Goal: Navigation & Orientation: Find specific page/section

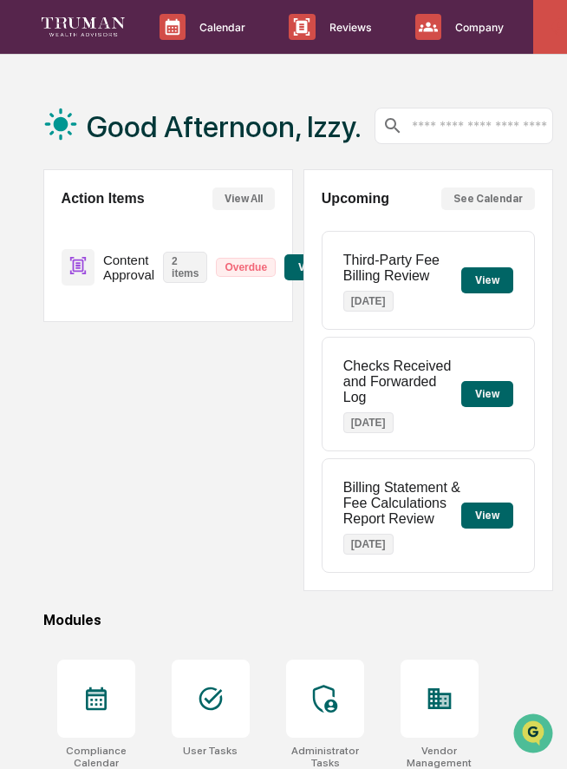
click at [556, 36] on icon at bounding box center [560, 26] width 19 height 19
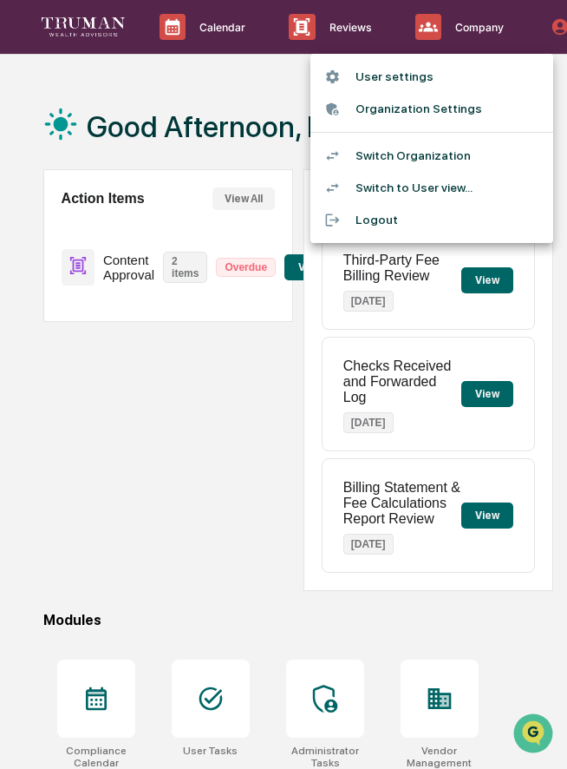
click at [271, 373] on div at bounding box center [283, 384] width 567 height 769
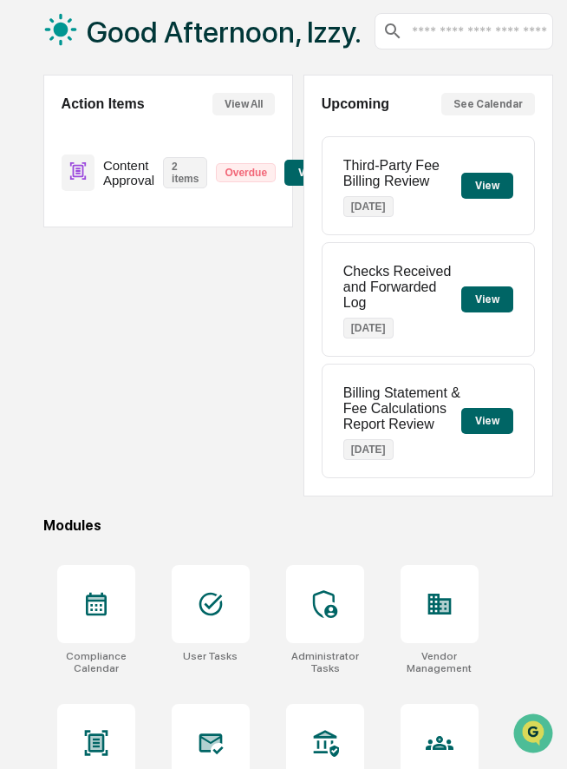
scroll to position [99, 0]
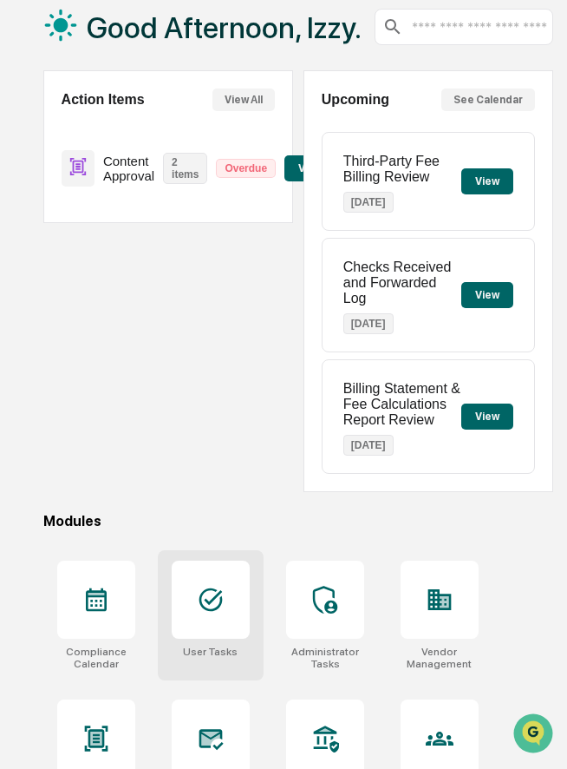
click at [209, 607] on icon at bounding box center [211, 600] width 28 height 28
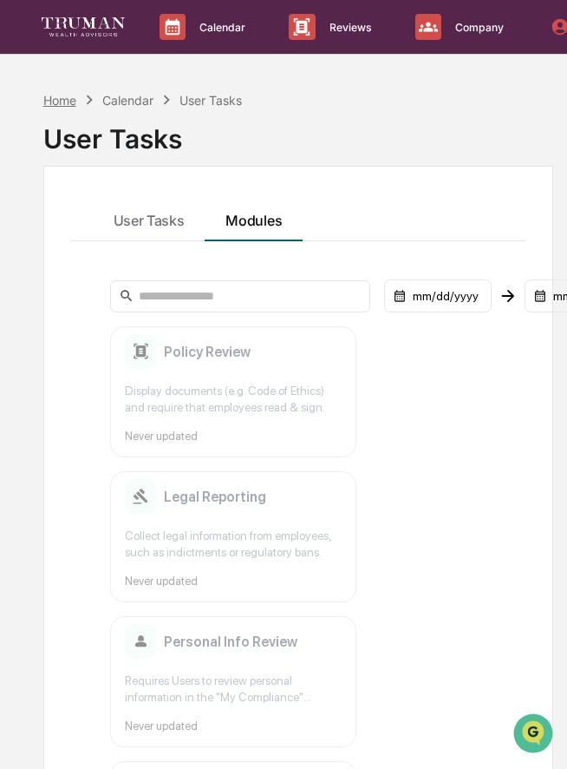
click at [63, 98] on div "Home" at bounding box center [59, 100] width 33 height 15
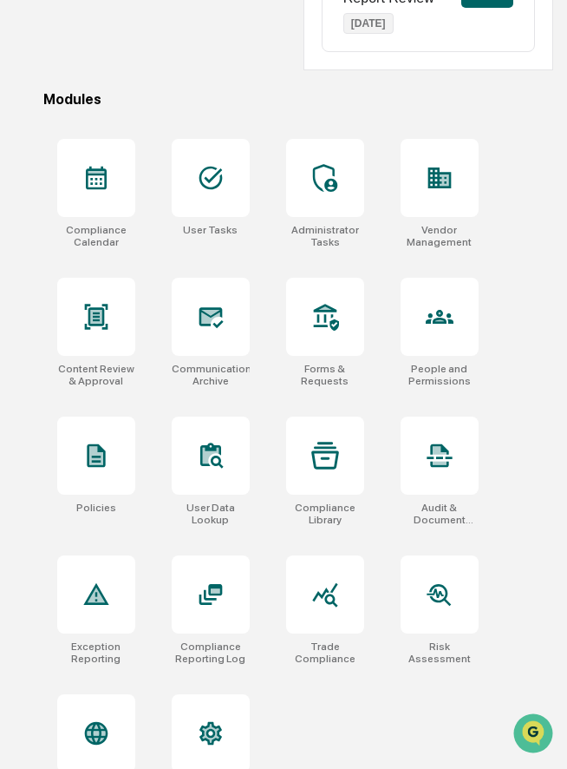
scroll to position [569, 0]
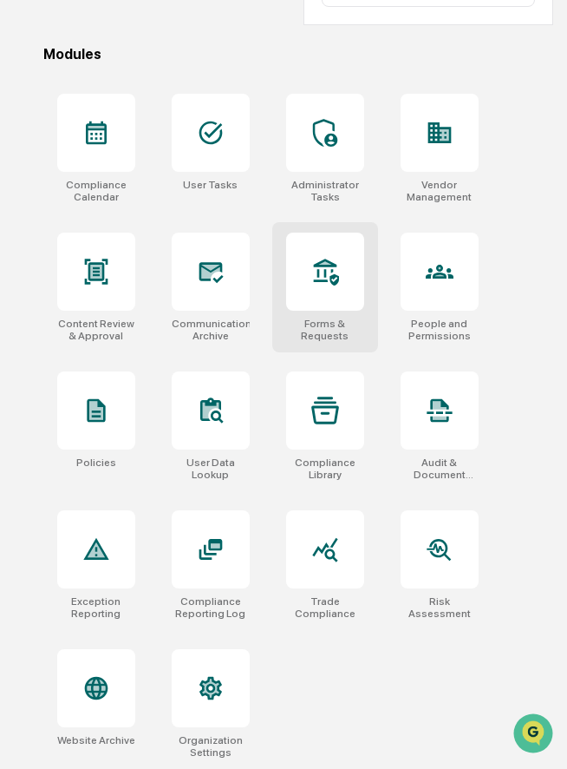
click at [339, 297] on div at bounding box center [325, 271] width 78 height 78
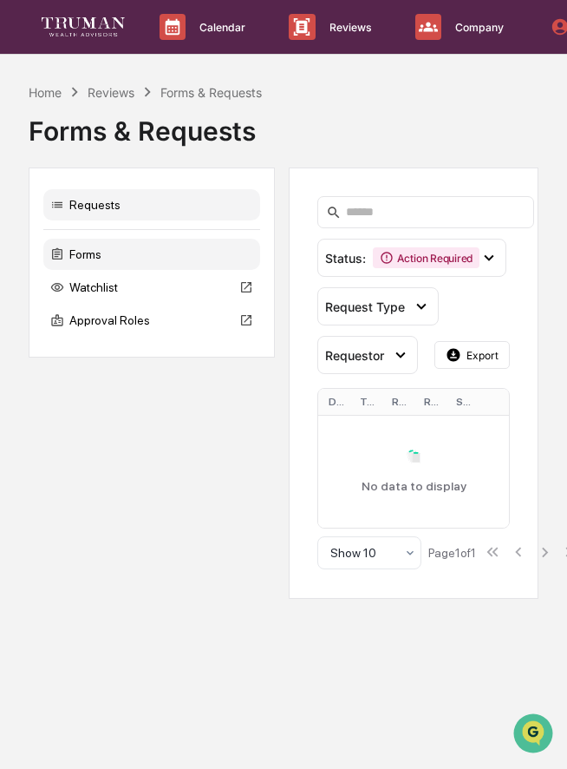
click at [154, 258] on div "Forms" at bounding box center [151, 254] width 217 height 31
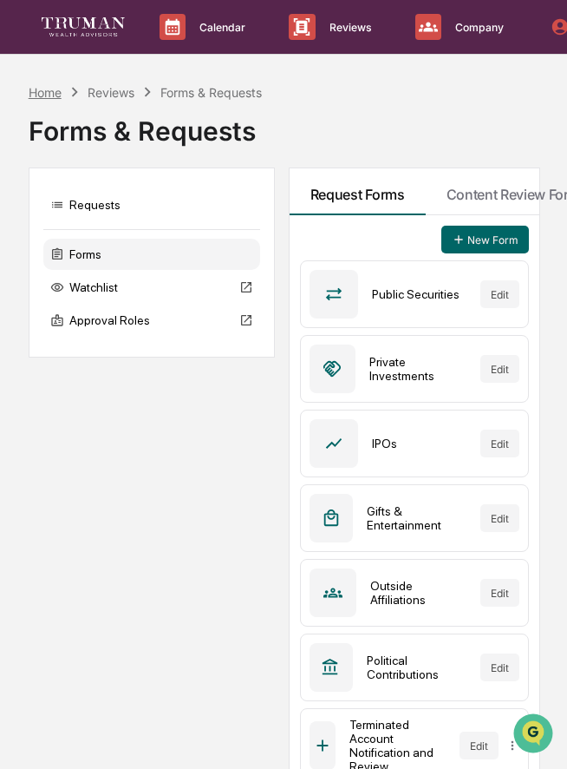
click at [51, 89] on div "Home" at bounding box center [45, 92] width 33 height 15
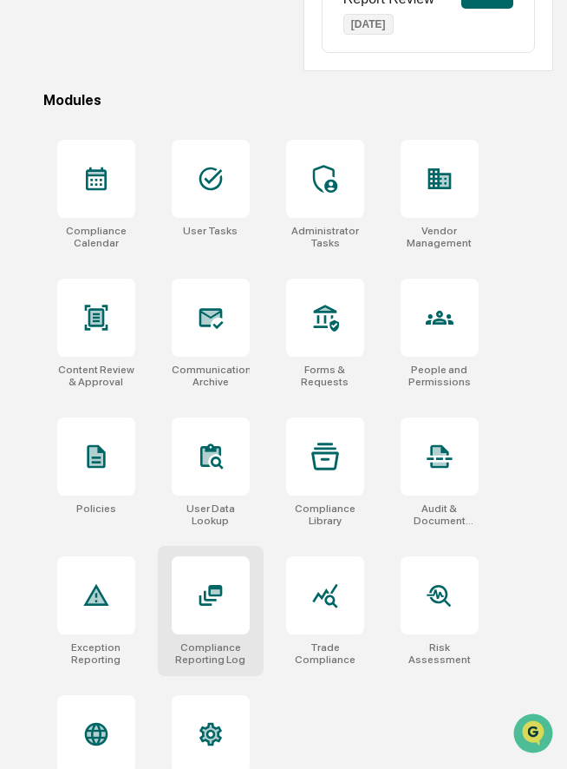
scroll to position [569, 0]
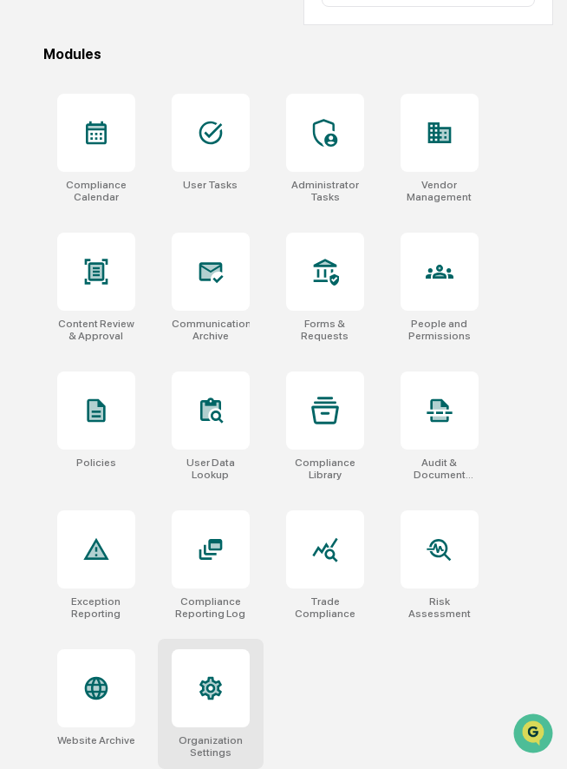
click at [215, 667] on div at bounding box center [211, 688] width 78 height 78
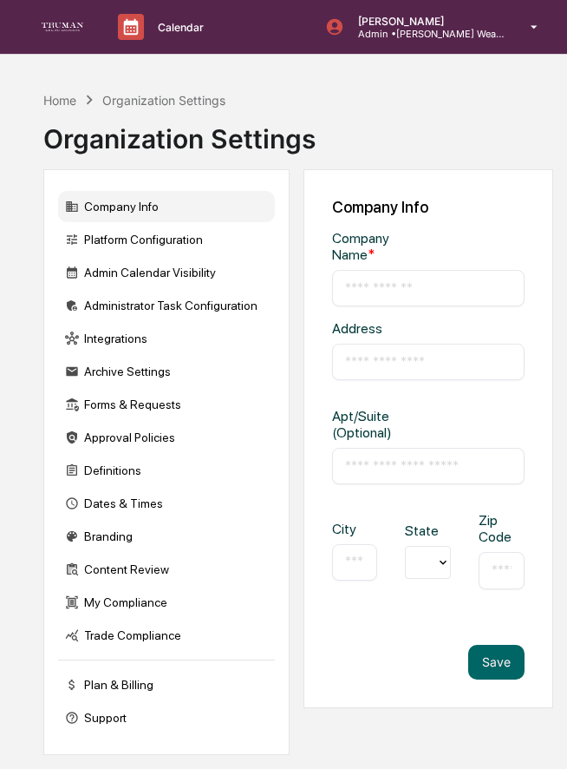
type input "**********"
type input "*********"
type input "********"
type input "*****"
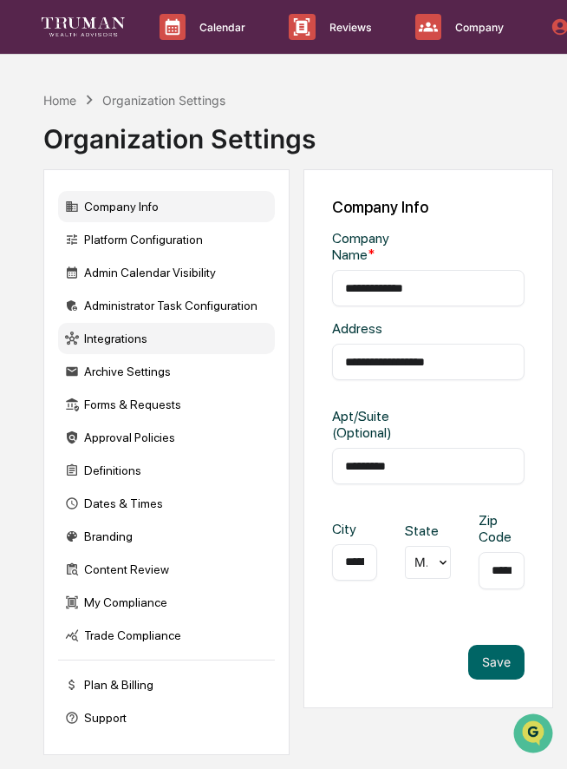
click at [138, 331] on div "Integrations" at bounding box center [166, 338] width 217 height 31
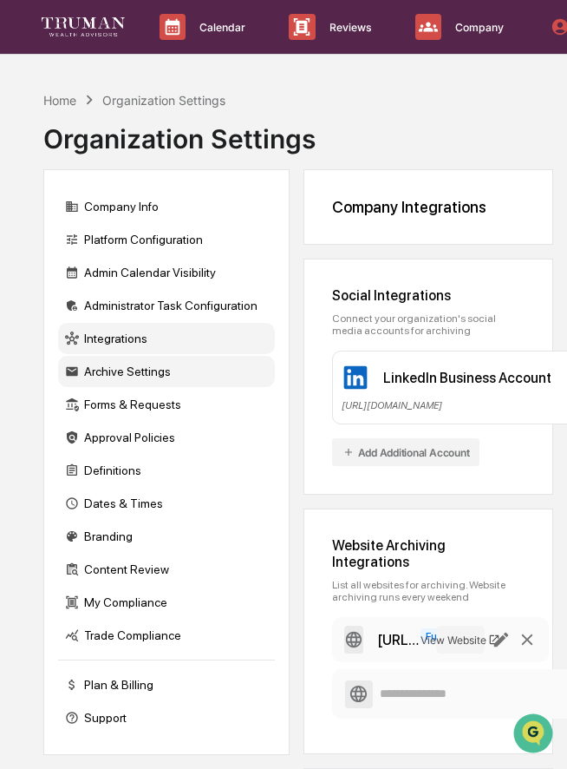
click at [119, 372] on div "Archive Settings" at bounding box center [166, 371] width 217 height 31
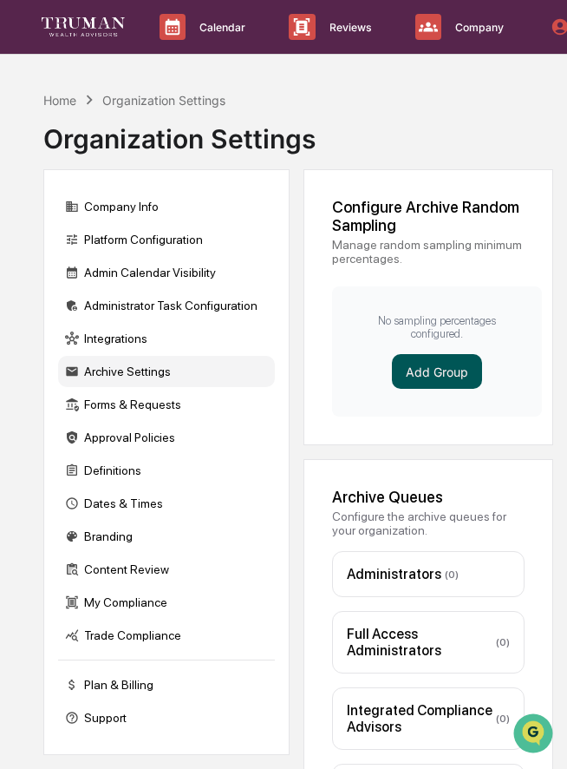
click at [447, 376] on button "Add Group" at bounding box center [437, 371] width 90 height 35
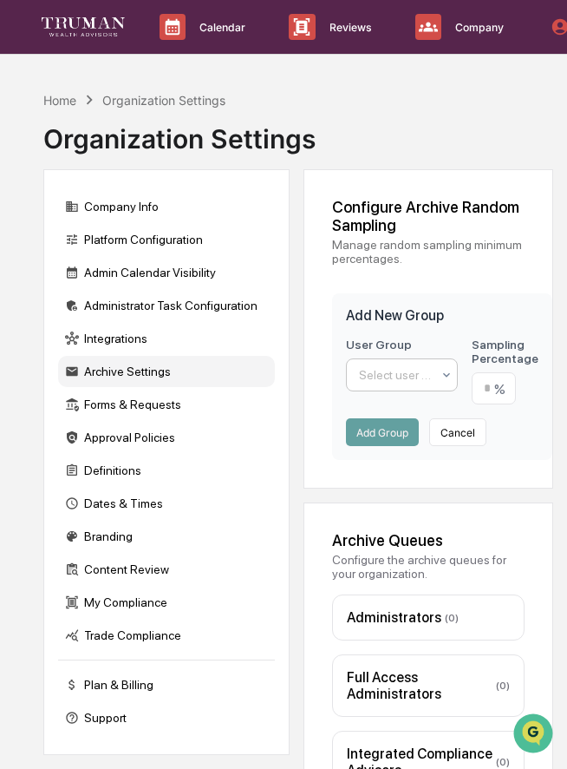
click at [411, 377] on div at bounding box center [395, 374] width 73 height 17
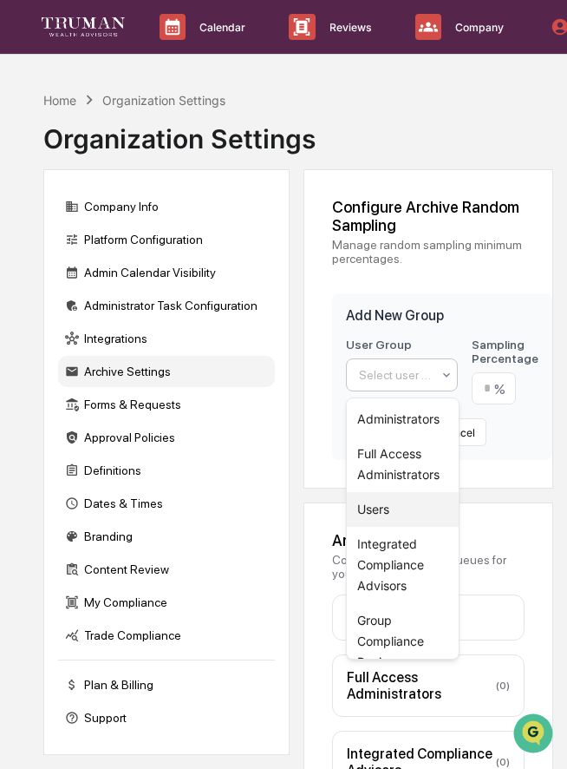
click at [388, 508] on div "Users" at bounding box center [403, 509] width 112 height 35
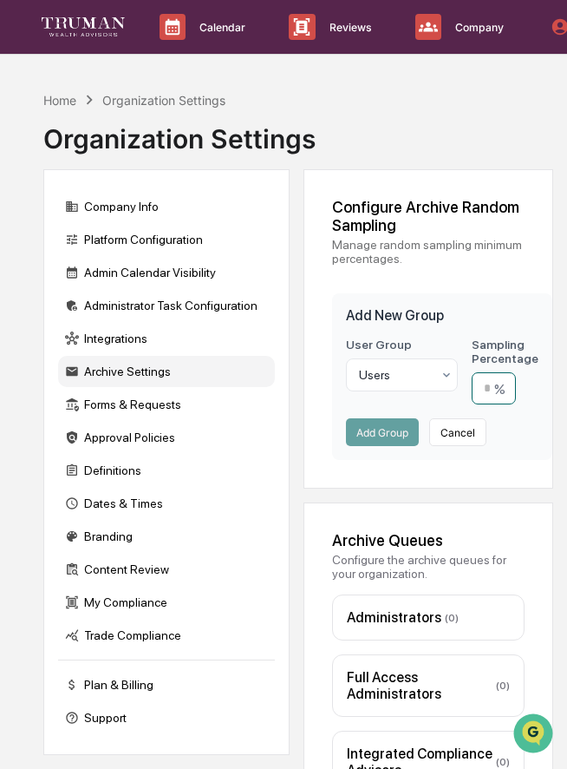
click at [483, 397] on input "number" at bounding box center [494, 388] width 44 height 32
type input "**"
click at [386, 434] on button "Add Group" at bounding box center [382, 432] width 73 height 28
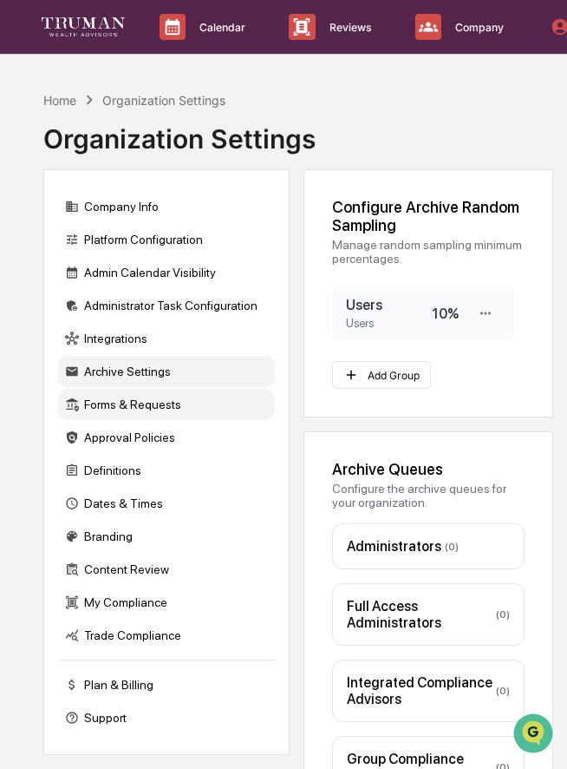
click at [113, 403] on div "Forms & Requests" at bounding box center [166, 404] width 217 height 31
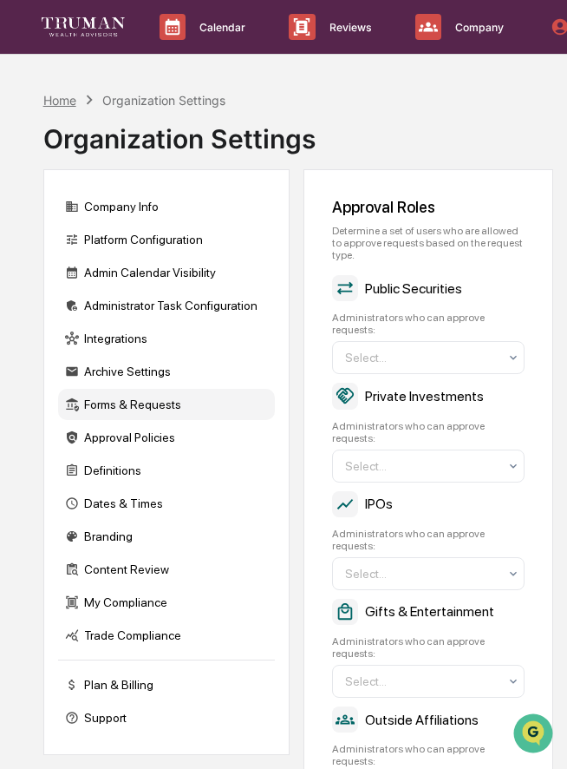
click at [49, 98] on div "Home" at bounding box center [59, 100] width 33 height 15
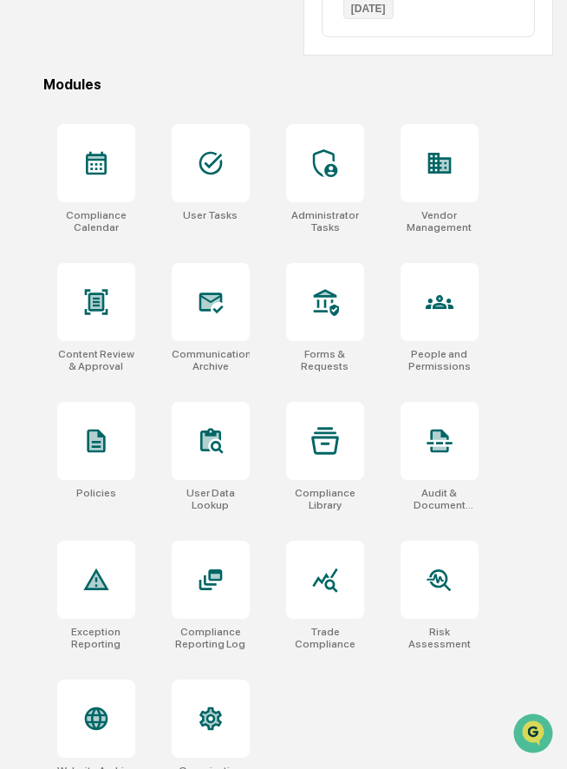
scroll to position [569, 0]
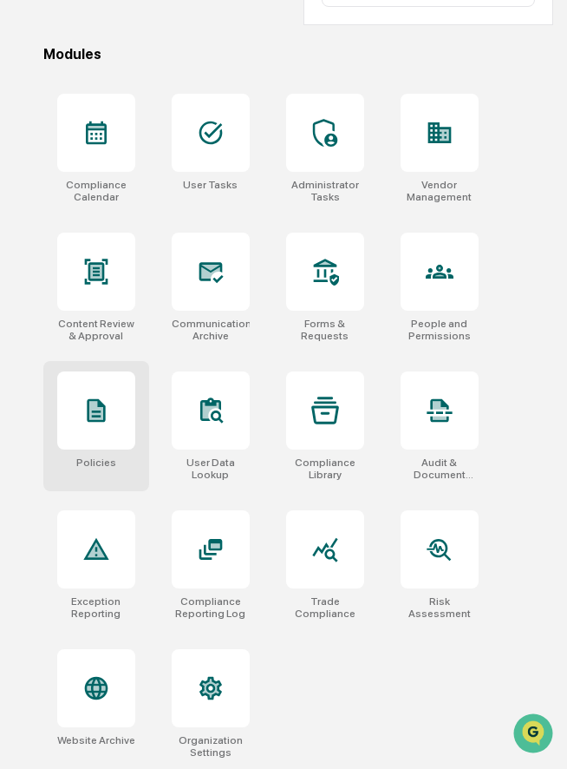
click at [108, 403] on icon at bounding box center [96, 410] width 28 height 28
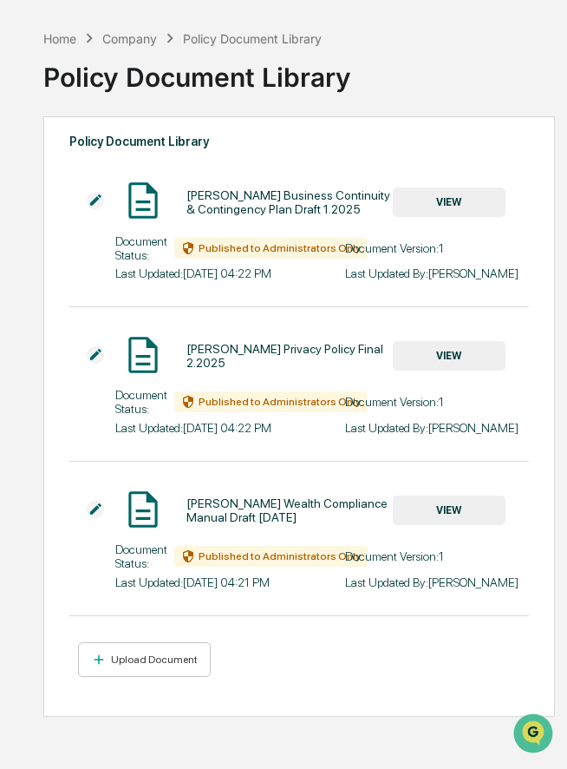
scroll to position [63, 0]
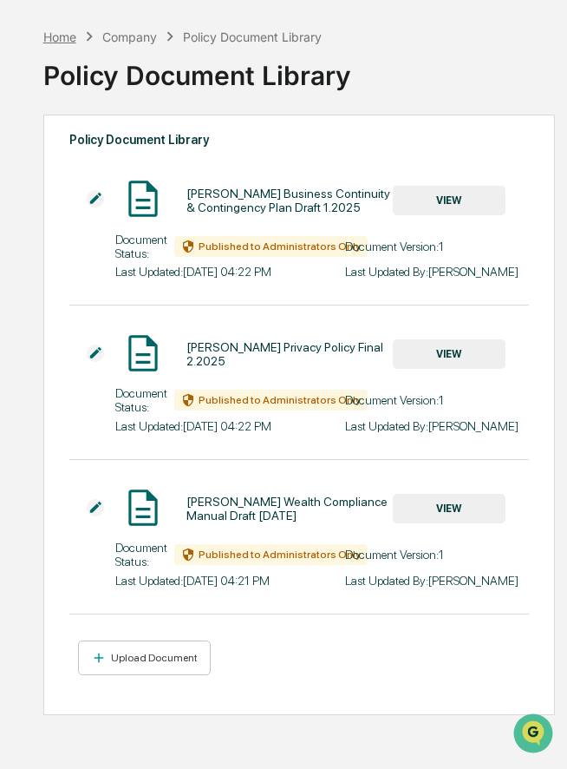
click at [66, 36] on div "Home" at bounding box center [59, 36] width 33 height 15
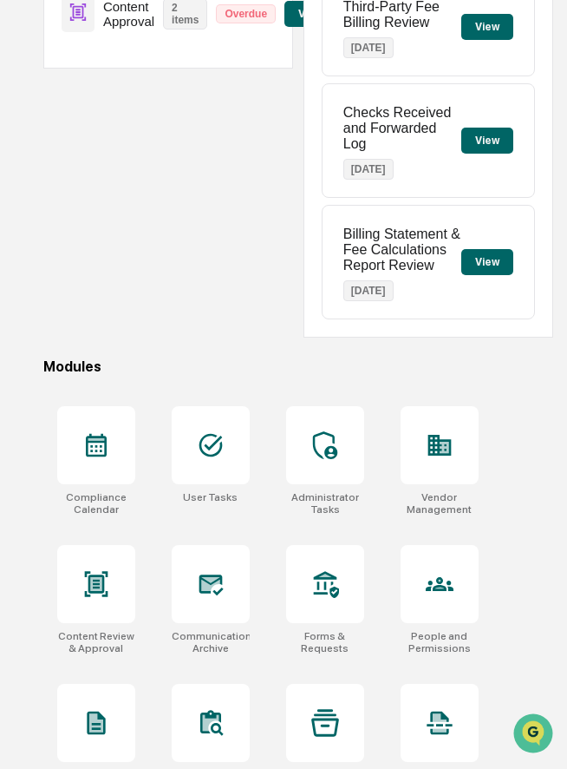
scroll to position [331, 0]
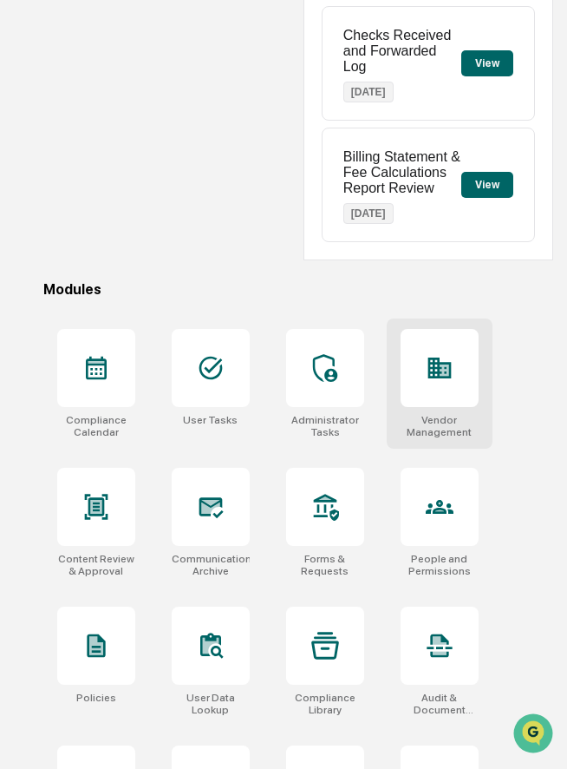
click at [441, 398] on div at bounding box center [440, 368] width 78 height 78
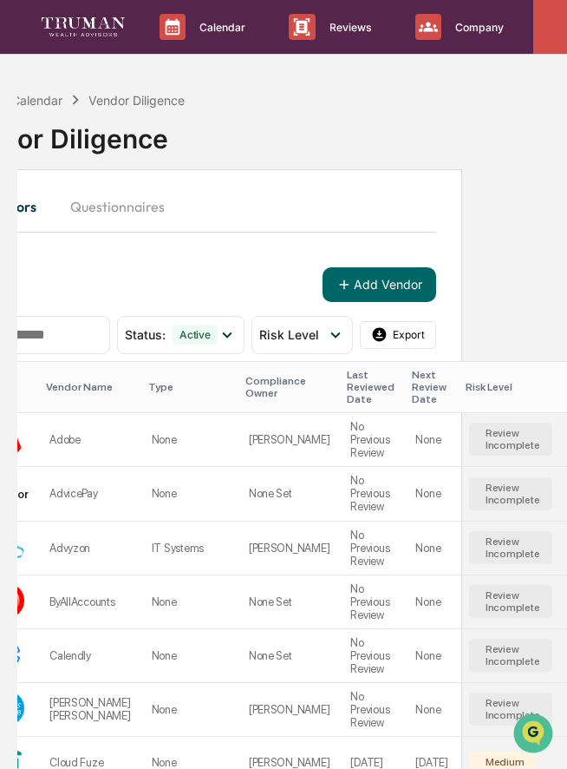
click at [551, 32] on icon at bounding box center [560, 26] width 19 height 19
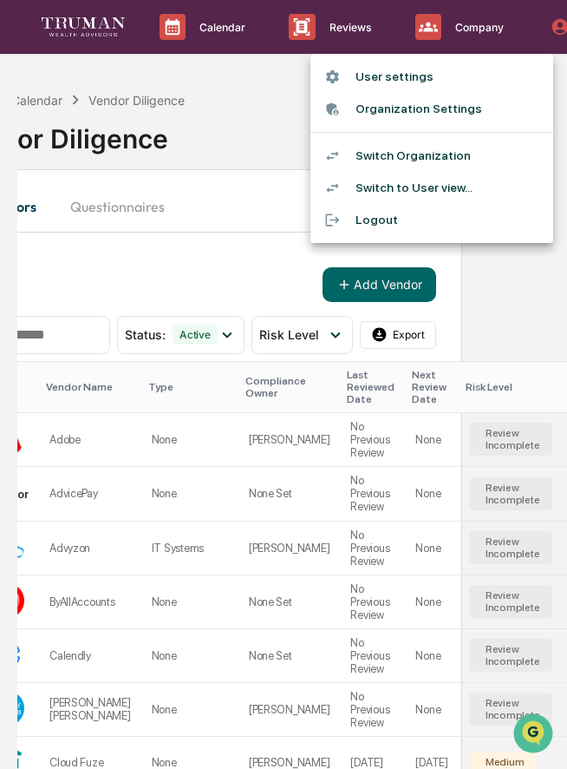
click at [461, 152] on li "Switch Organization" at bounding box center [432, 156] width 243 height 32
